Goal: Use online tool/utility: Utilize a website feature to perform a specific function

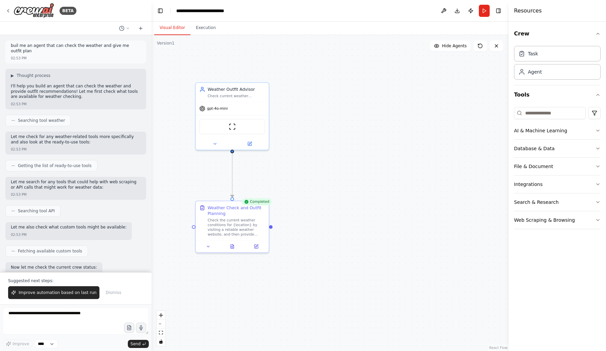
scroll to position [390, 0]
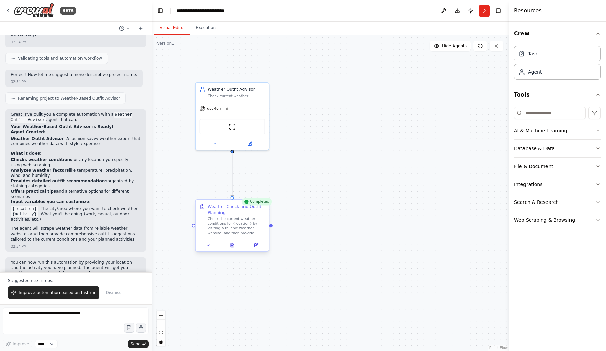
click at [248, 226] on div "Check the current weather conditions for {location} by visiting a reliable weat…" at bounding box center [235, 226] width 57 height 19
click at [289, 217] on div ".deletable-edge-delete-btn { width: 20px; height: 20px; border: 0px solid #ffff…" at bounding box center [329, 193] width 357 height 316
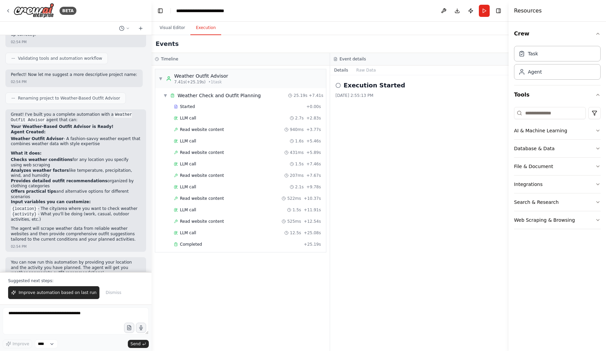
click at [215, 32] on button "Execution" at bounding box center [205, 28] width 31 height 14
click at [372, 89] on h2 "Execution Started" at bounding box center [373, 85] width 61 height 9
click at [228, 85] on div "▼ Weather Outfit Advisor 7.41s (+25.19s) • 1 task" at bounding box center [240, 78] width 171 height 19
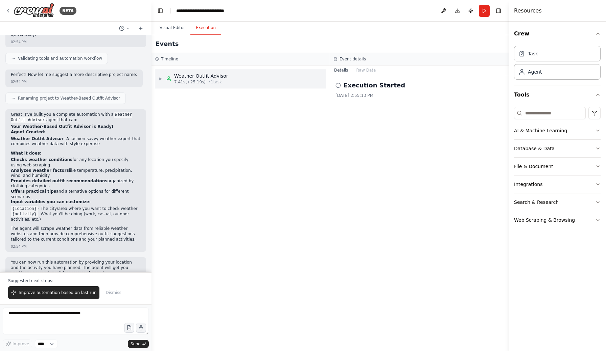
click at [228, 85] on div "▶ Weather Outfit Advisor 7.41s (+25.19s) • 1 task" at bounding box center [240, 78] width 171 height 19
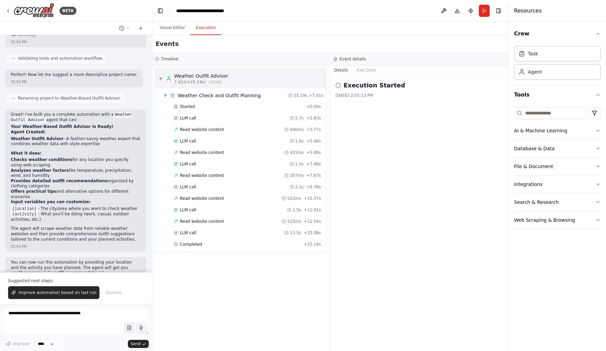
click at [225, 88] on div "▼ Weather Outfit Advisor 7.41s (+25.19s) • 1 task" at bounding box center [240, 78] width 171 height 19
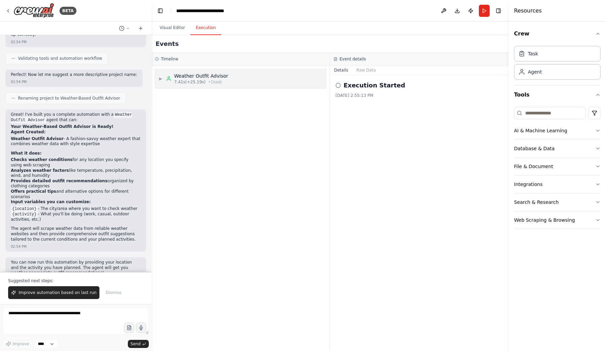
click at [223, 85] on div "▶ Weather Outfit Advisor 7.41s (+25.19s) • 1 task" at bounding box center [240, 78] width 171 height 19
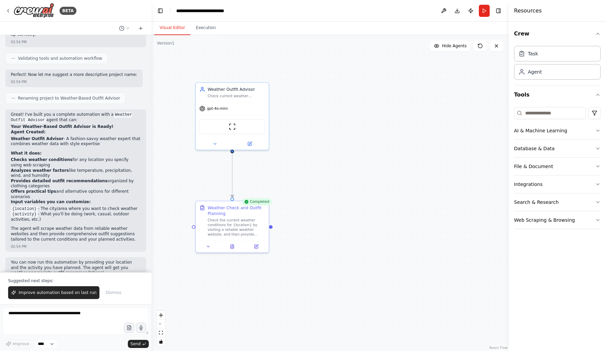
click at [182, 30] on button "Visual Editor" at bounding box center [172, 28] width 36 height 14
click at [271, 225] on div ".deletable-edge-delete-btn { width: 20px; height: 20px; border: 0px solid #ffff…" at bounding box center [329, 193] width 357 height 316
click at [253, 225] on div "Check the current weather conditions for {location} by visiting a reliable weat…" at bounding box center [235, 226] width 57 height 19
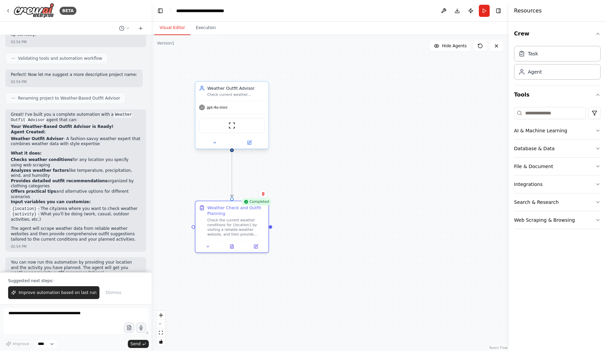
click at [242, 126] on div "ScrapeWebsiteTool" at bounding box center [232, 126] width 66 height 16
click at [233, 128] on img at bounding box center [231, 125] width 7 height 7
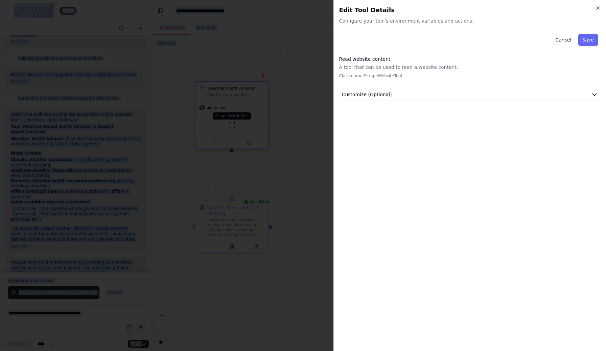
click at [233, 128] on div at bounding box center [303, 175] width 606 height 351
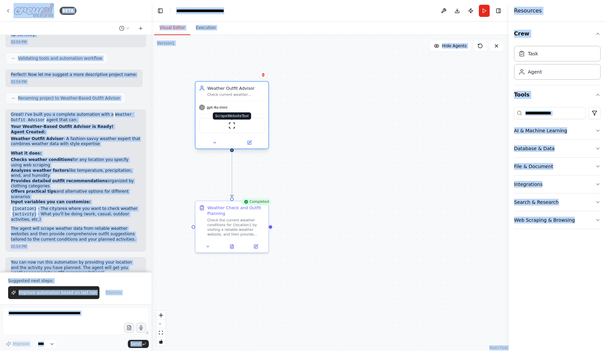
click at [231, 127] on img at bounding box center [231, 125] width 7 height 7
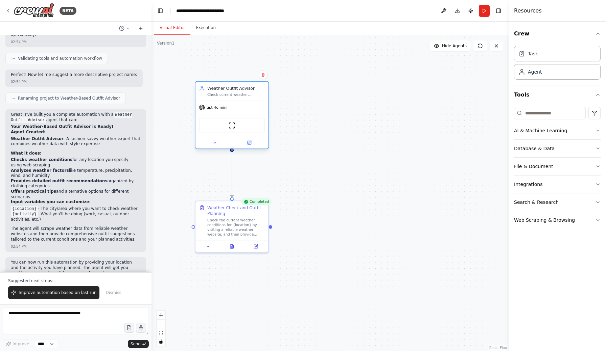
click at [233, 93] on div "Check current weather conditions for {location} and provide personalized outfit…" at bounding box center [235, 94] width 57 height 5
click at [209, 31] on button "Execution" at bounding box center [205, 28] width 31 height 14
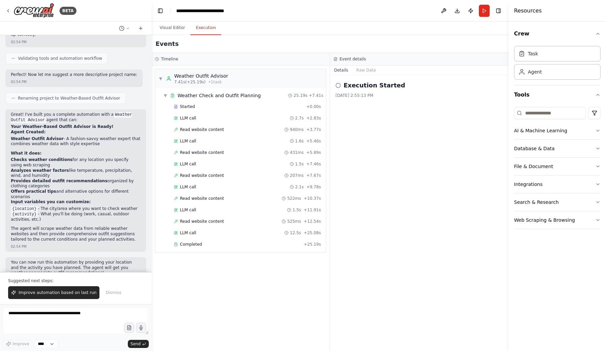
click at [370, 86] on h2 "Execution Started" at bounding box center [373, 85] width 61 height 9
click at [363, 68] on button "Raw Data" at bounding box center [366, 70] width 28 height 9
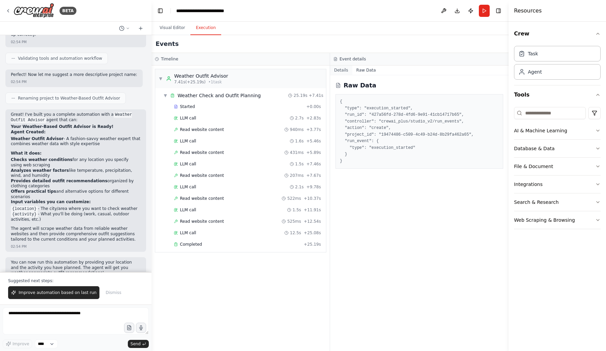
click at [344, 71] on button "Details" at bounding box center [341, 70] width 22 height 9
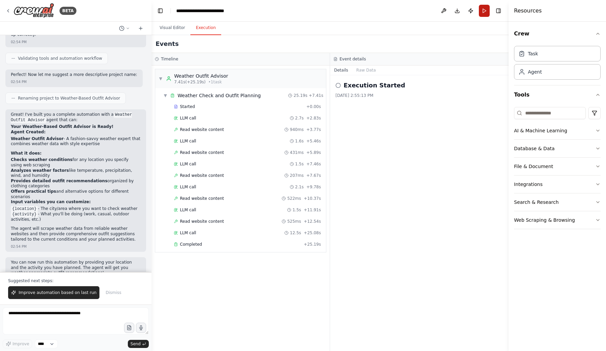
click at [480, 13] on button "Run" at bounding box center [483, 11] width 11 height 12
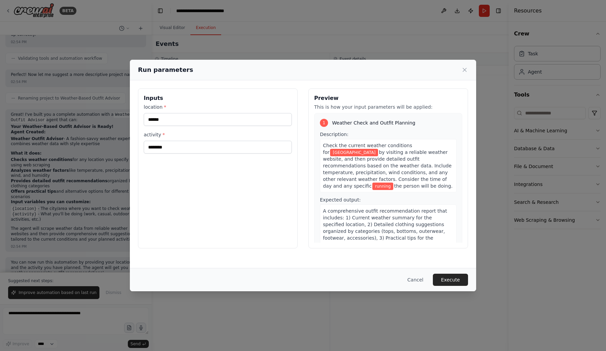
click at [471, 71] on div "Run parameters" at bounding box center [303, 70] width 346 height 21
click at [467, 69] on icon at bounding box center [464, 70] width 7 height 7
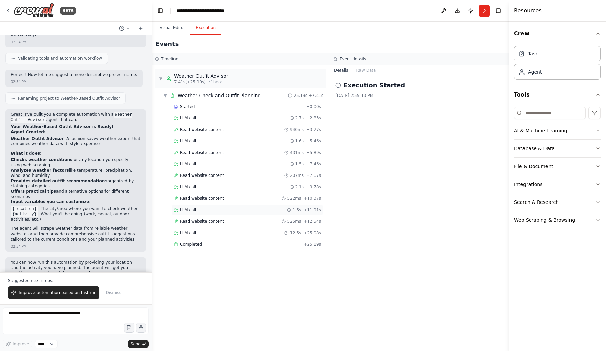
scroll to position [0, 0]
click at [203, 245] on div "Completed" at bounding box center [237, 244] width 127 height 5
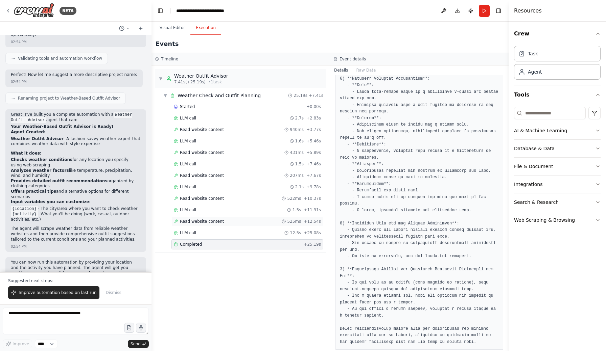
click at [186, 218] on div "Read website content 525ms + 12.54s" at bounding box center [247, 222] width 152 height 10
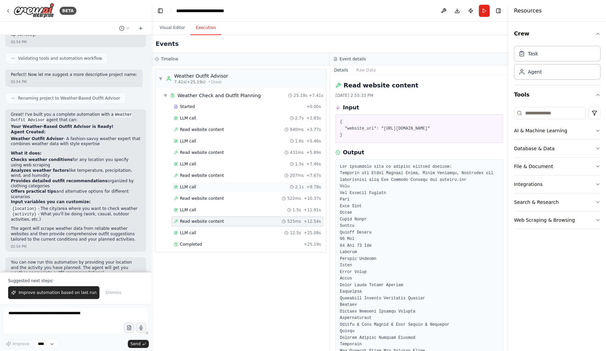
click at [204, 192] on div "LLM call 2.1s + 9.78s" at bounding box center [247, 187] width 152 height 10
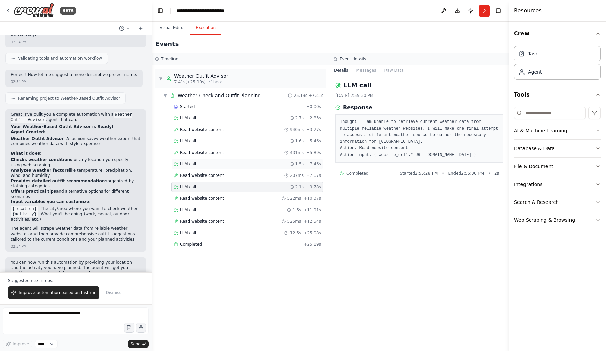
click at [214, 168] on div "LLM call 1.5s + 7.46s" at bounding box center [247, 164] width 152 height 10
